Goal: Transaction & Acquisition: Download file/media

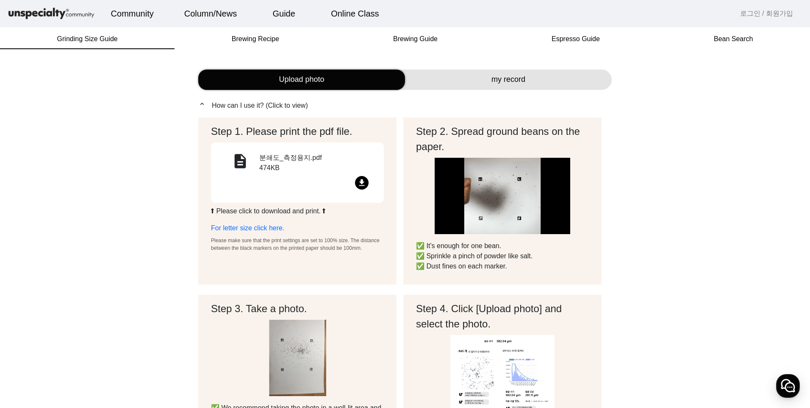
click at [280, 168] on div "분쇄도_측정용지.pdf 474KB" at bounding box center [316, 164] width 114 height 23
click at [369, 184] on div "file_download" at bounding box center [297, 184] width 153 height 17
click at [292, 170] on div "분쇄도_측정용지.pdf 474KB" at bounding box center [316, 164] width 114 height 23
click at [251, 166] on div "description" at bounding box center [240, 164] width 38 height 23
click at [260, 216] on div "Step 1. Please print the pdf file. description 분쇄도_측정용지.pdf 474KB file_download…" at bounding box center [297, 188] width 173 height 128
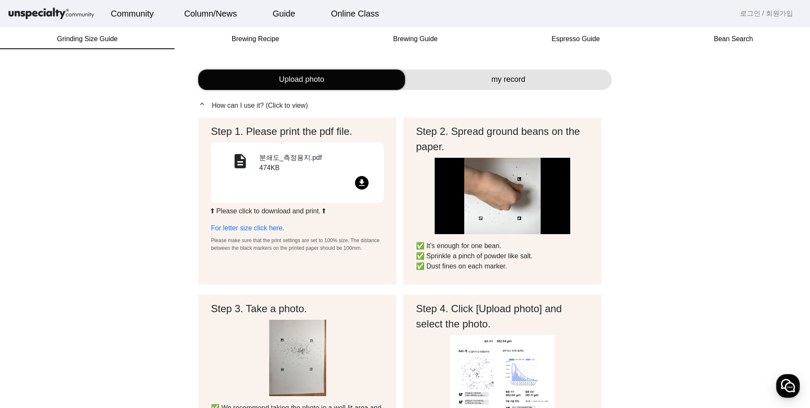
click at [262, 209] on p "⬆ Please click to download and print. ⬆" at bounding box center [297, 211] width 173 height 10
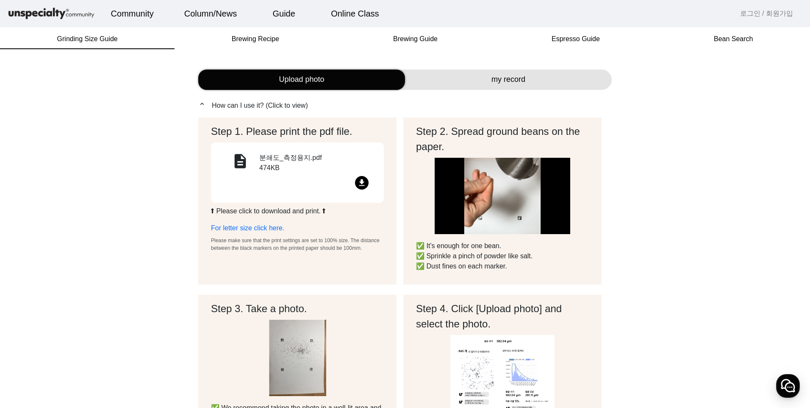
click at [251, 224] on link "For letter size click here." at bounding box center [247, 227] width 73 height 7
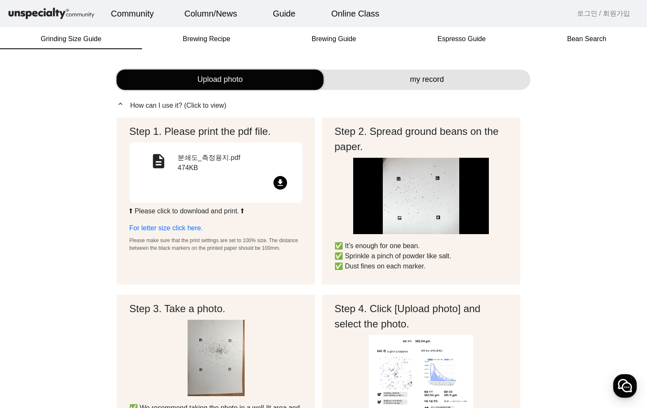
click at [273, 184] on div "file_download" at bounding box center [215, 184] width 153 height 17
click at [223, 184] on div "file_download" at bounding box center [215, 184] width 153 height 17
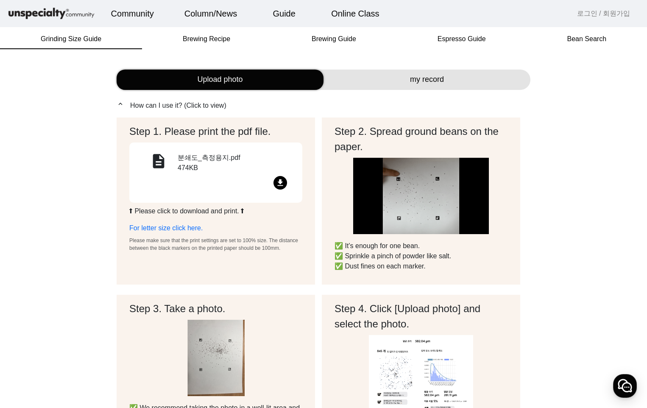
click at [172, 227] on link "For letter size click here." at bounding box center [165, 227] width 73 height 7
